Goal: Download file/media

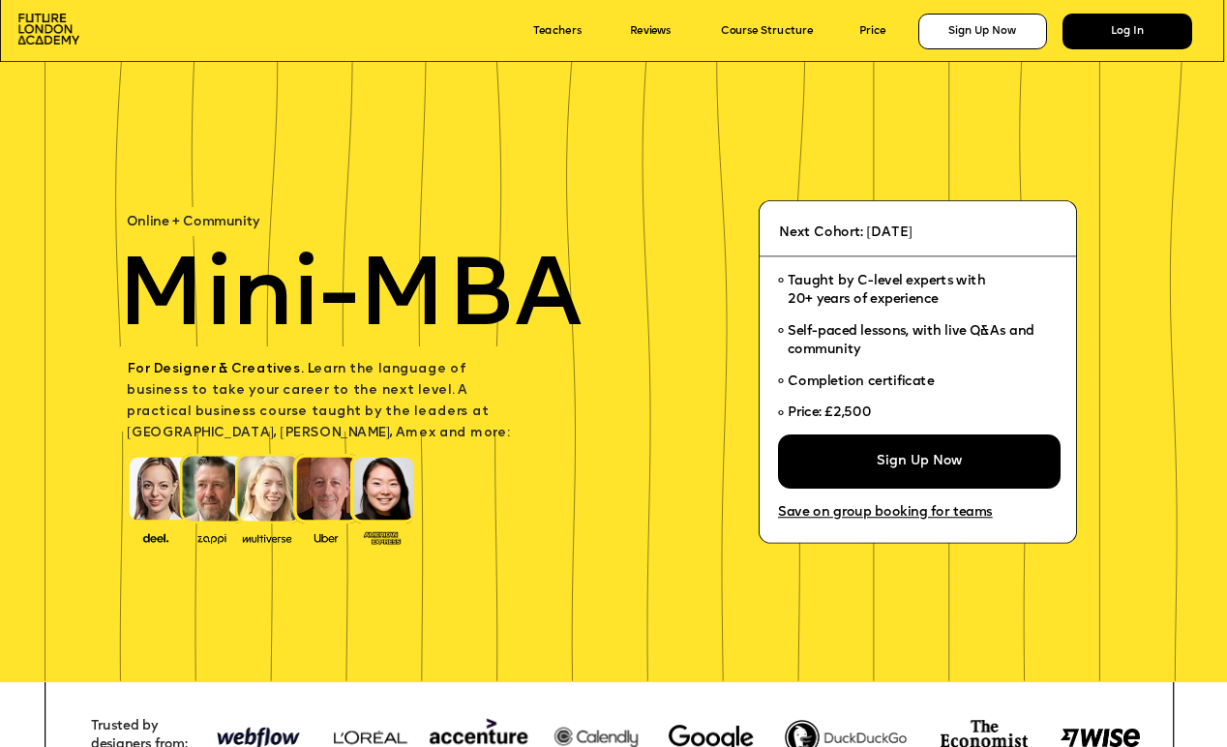
click at [1149, 35] on div "Log In" at bounding box center [1127, 32] width 130 height 36
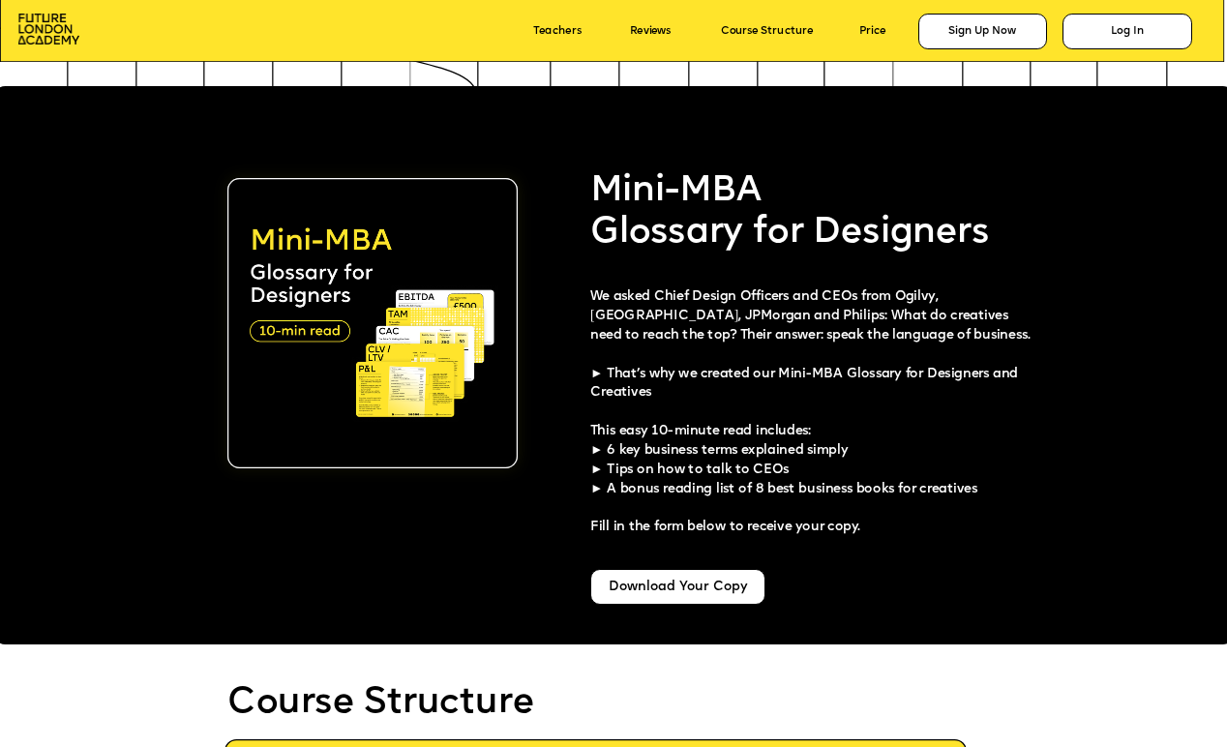
scroll to position [3059, 0]
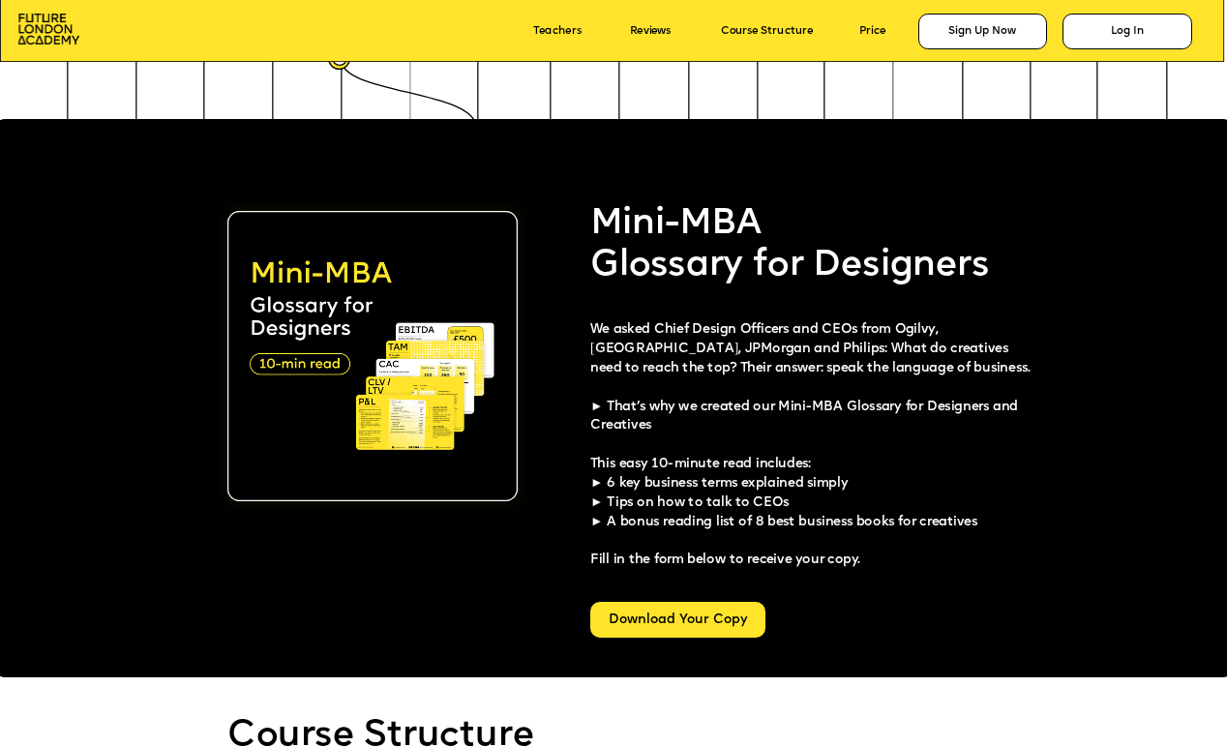
click at [705, 617] on div "Download Your Copy" at bounding box center [677, 620] width 175 height 36
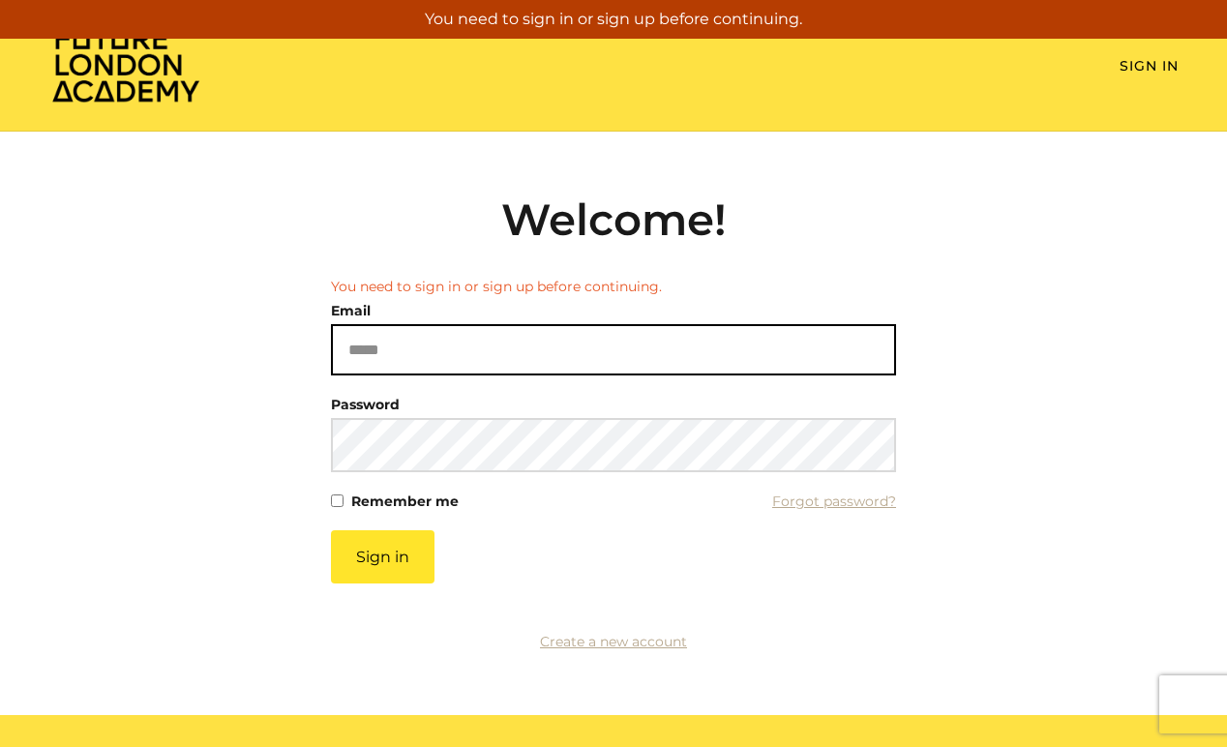
click at [453, 348] on input "Email" at bounding box center [613, 349] width 565 height 51
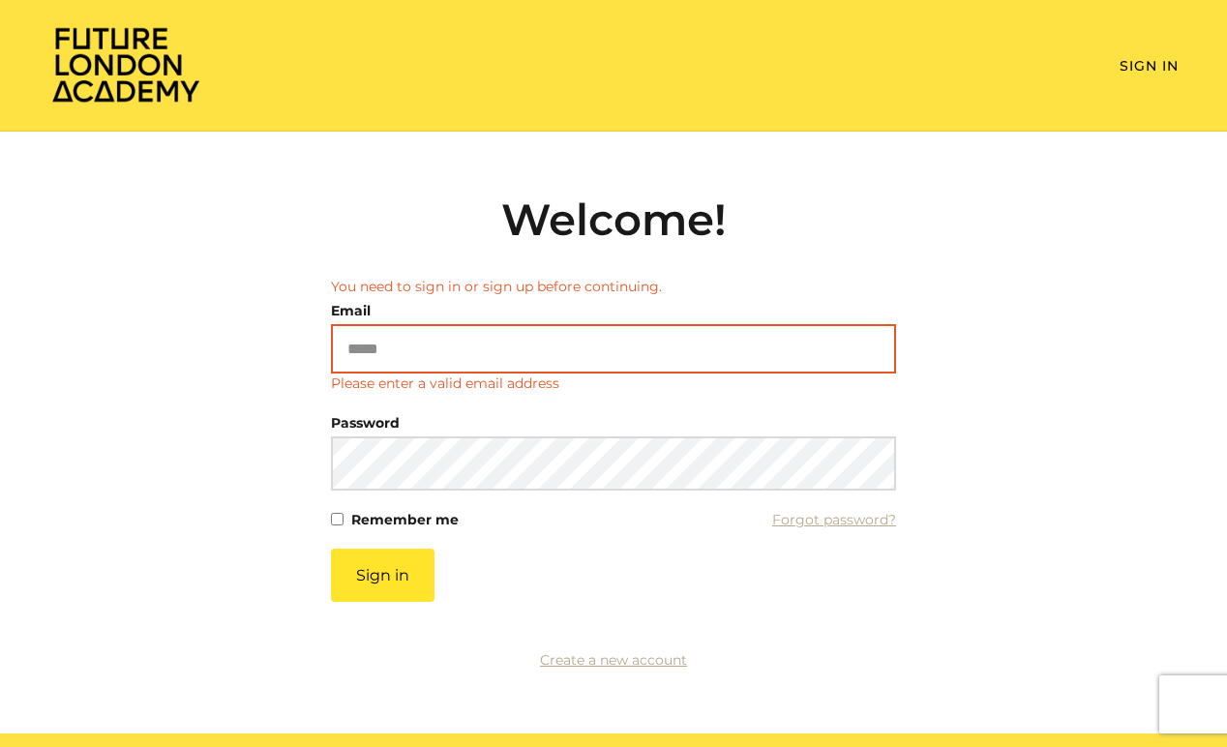
type input "**********"
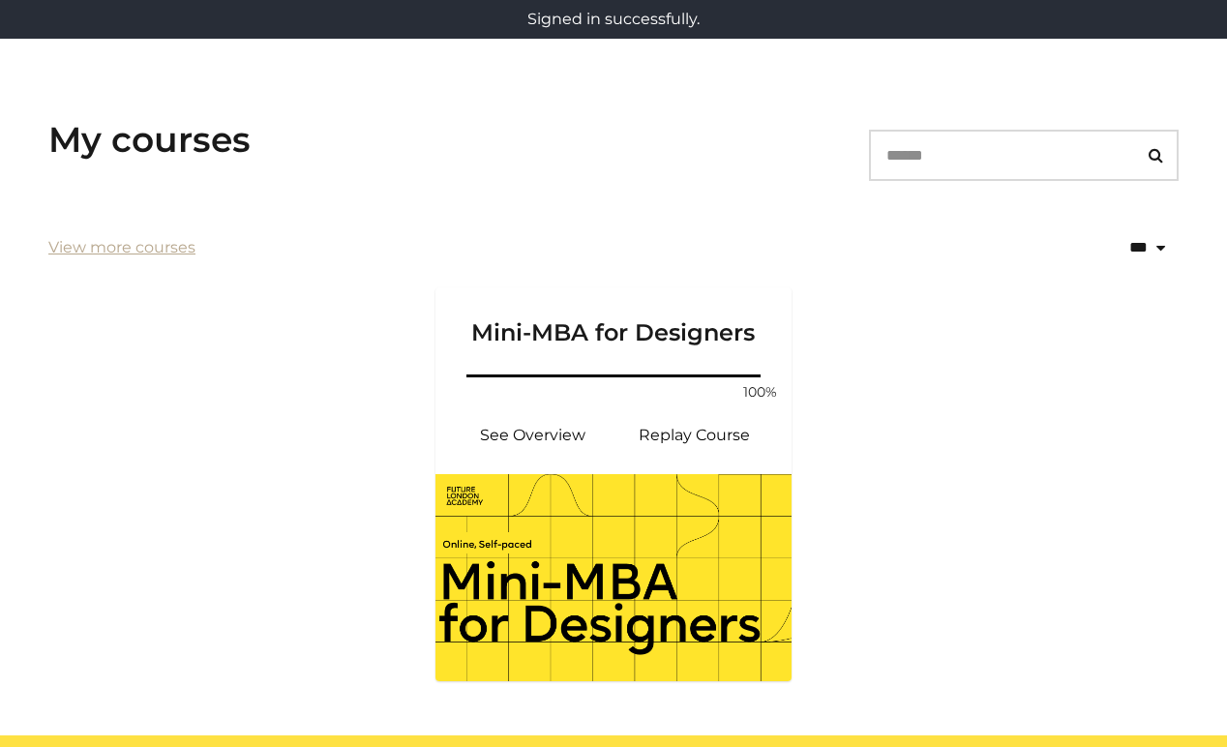
scroll to position [257, 0]
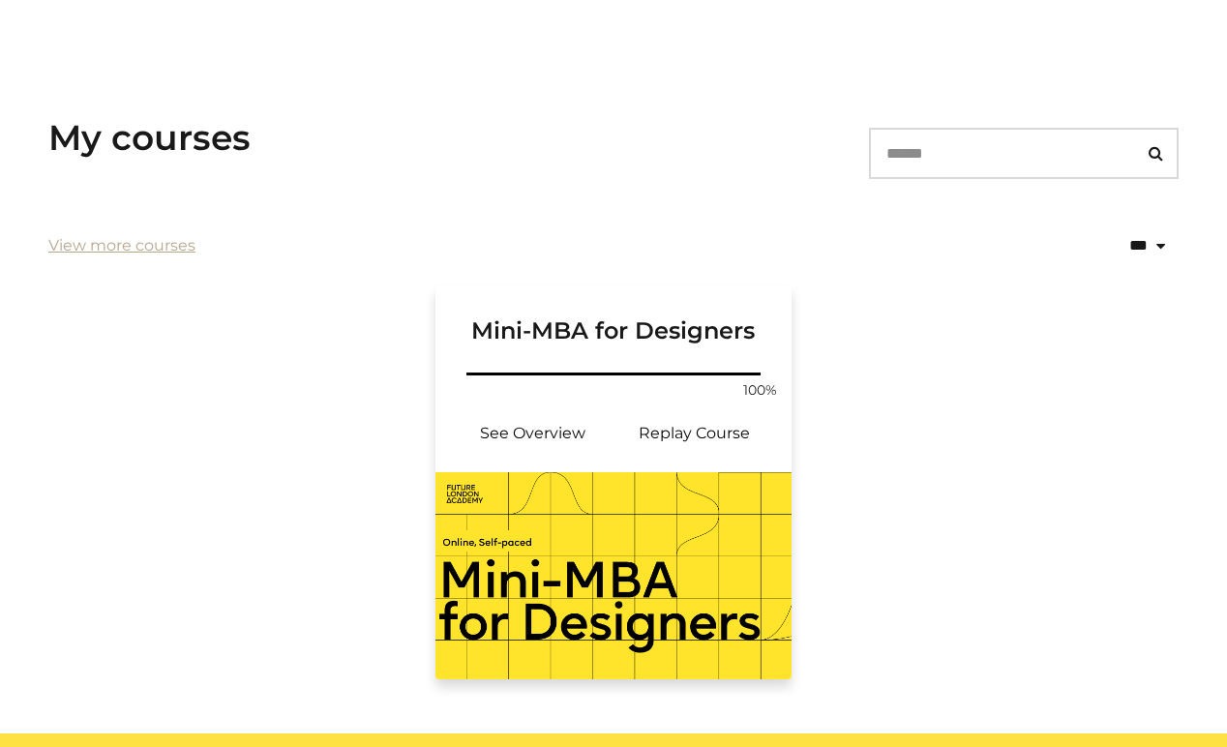
click at [544, 333] on h3 "Mini-MBA for Designers" at bounding box center [614, 315] width 310 height 60
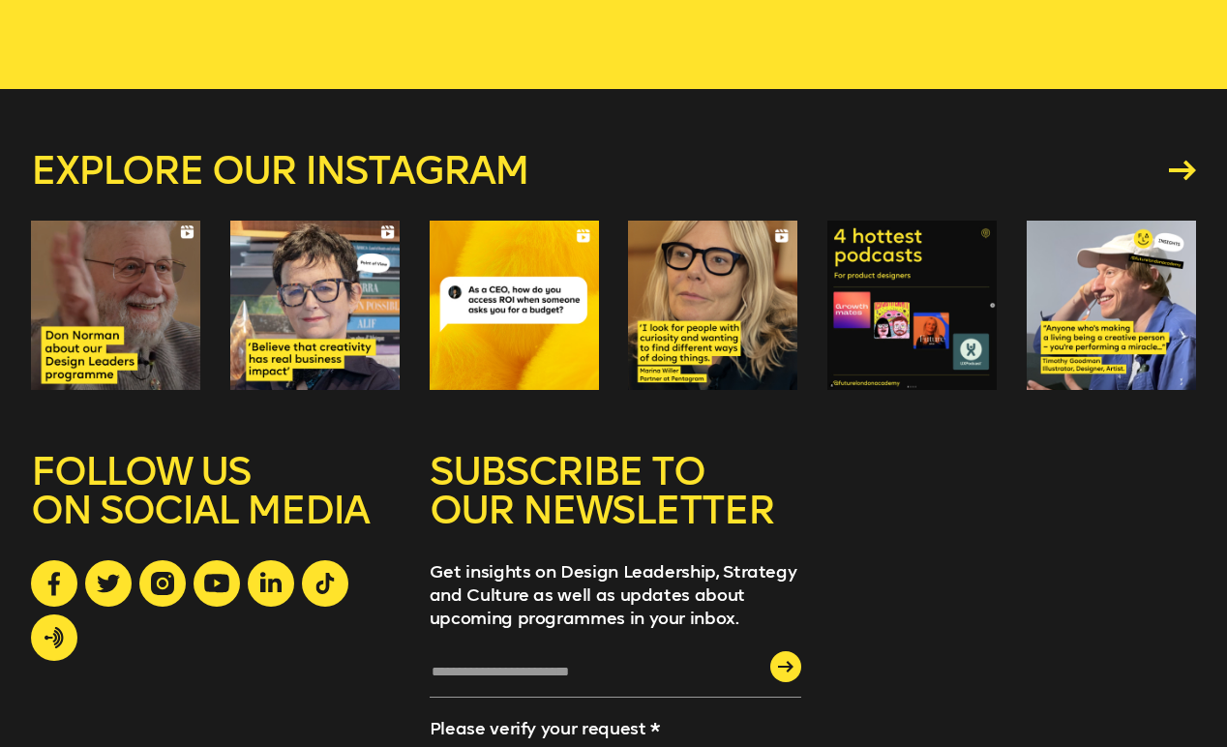
scroll to position [692, 0]
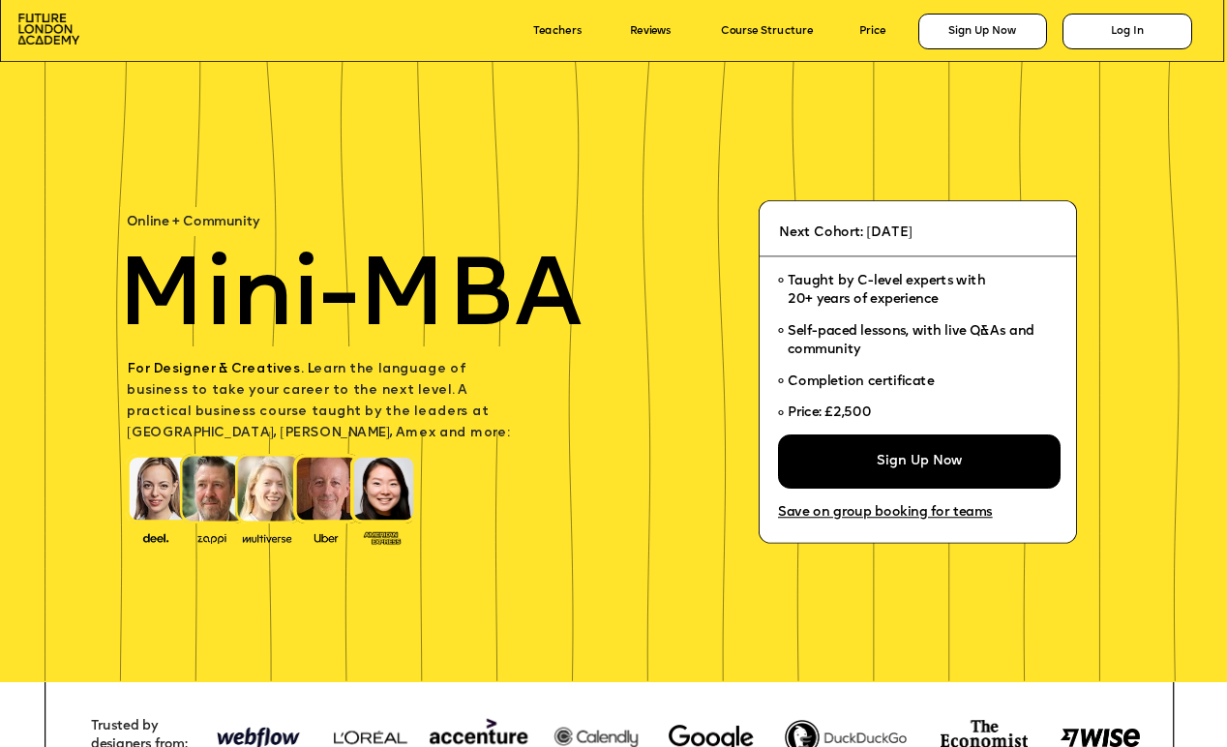
scroll to position [3059, 0]
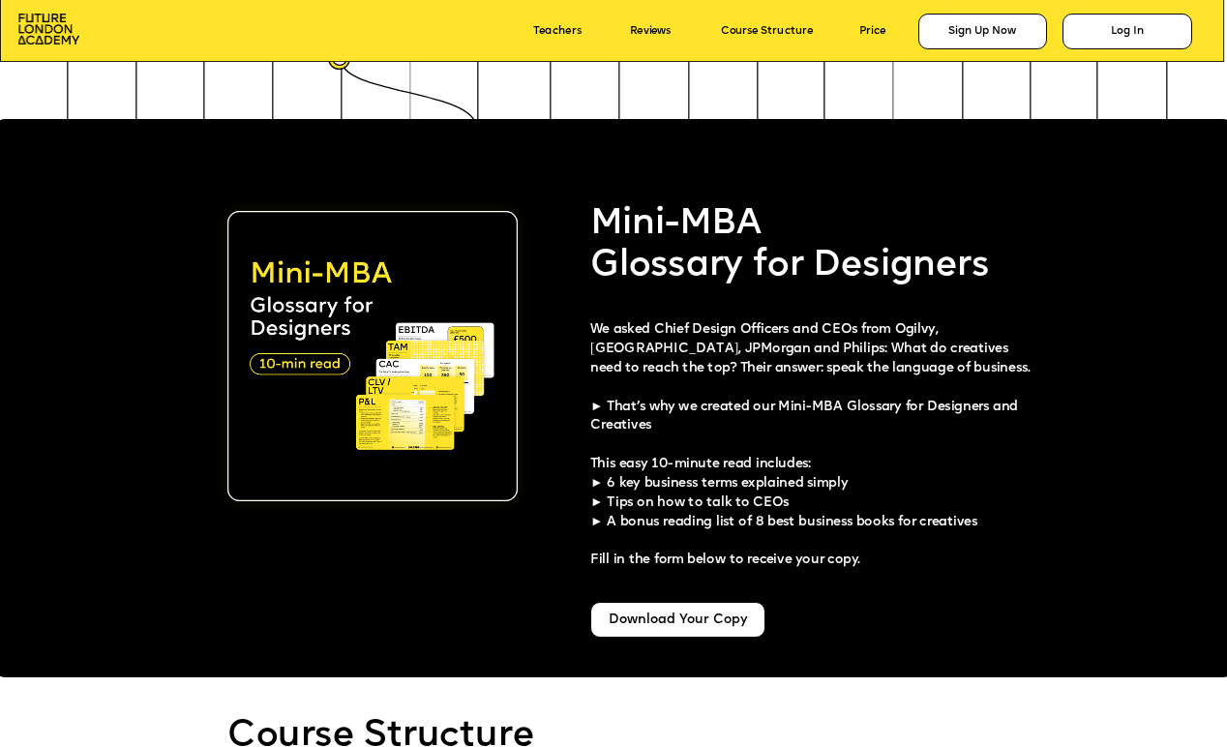
click at [547, 617] on div at bounding box center [613, 398] width 1241 height 558
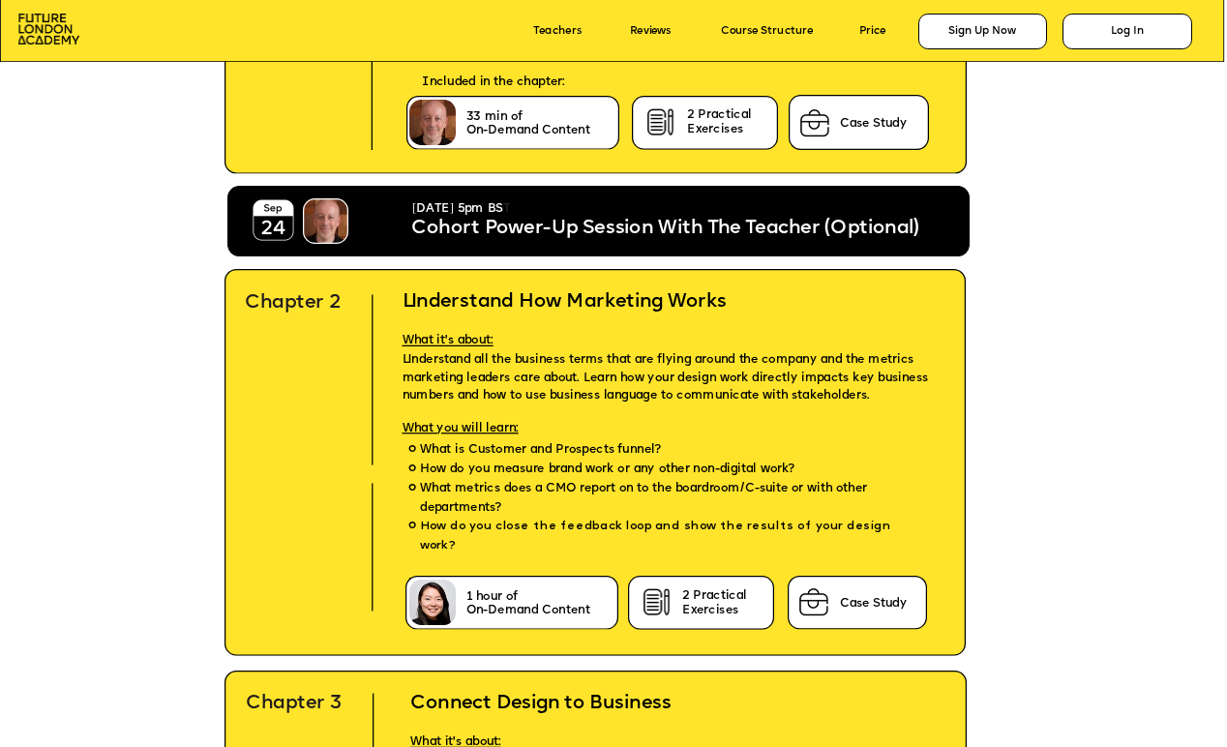
scroll to position [4076, 0]
